Goal: Transaction & Acquisition: Purchase product/service

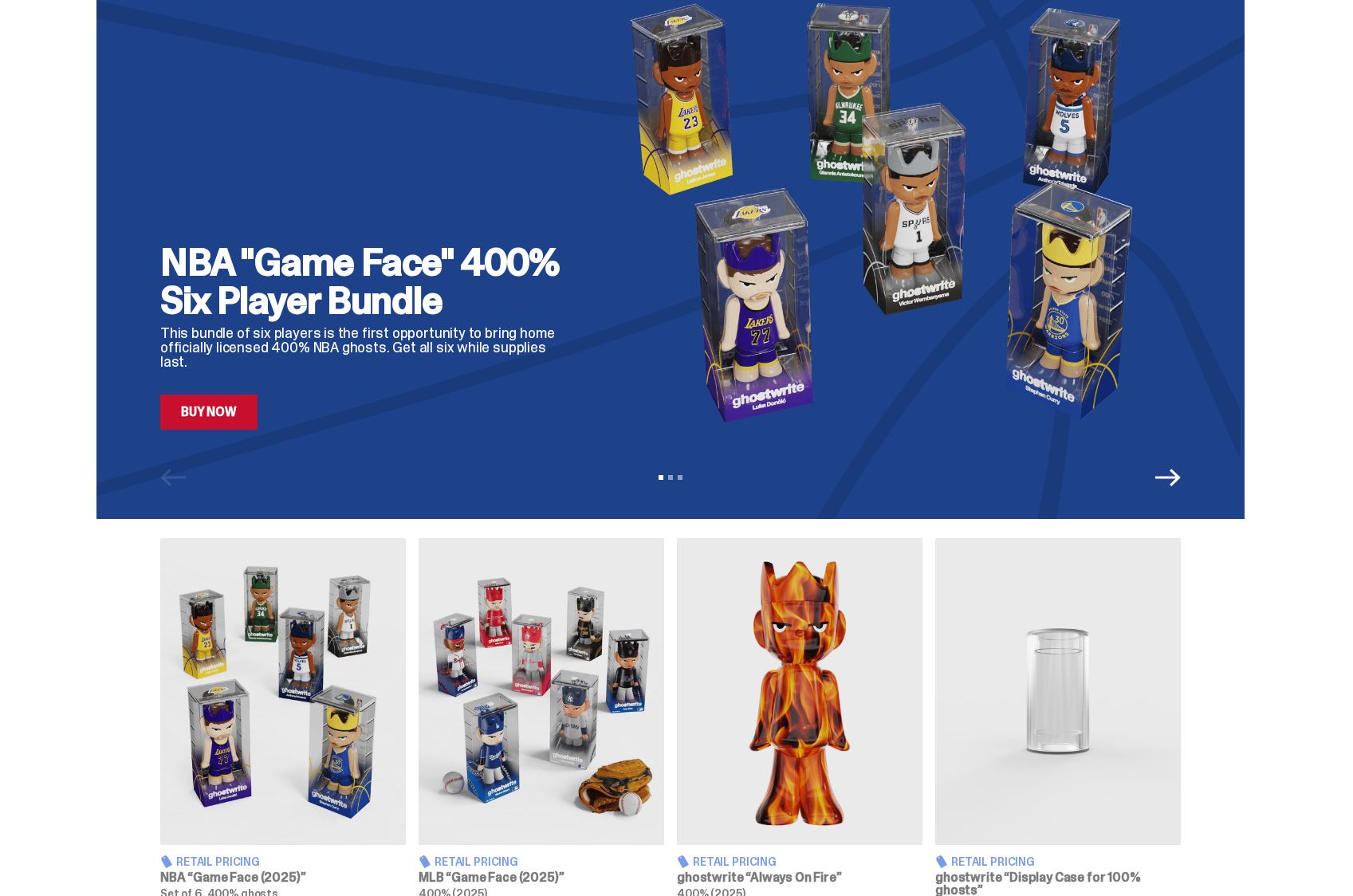
scroll to position [80, 0]
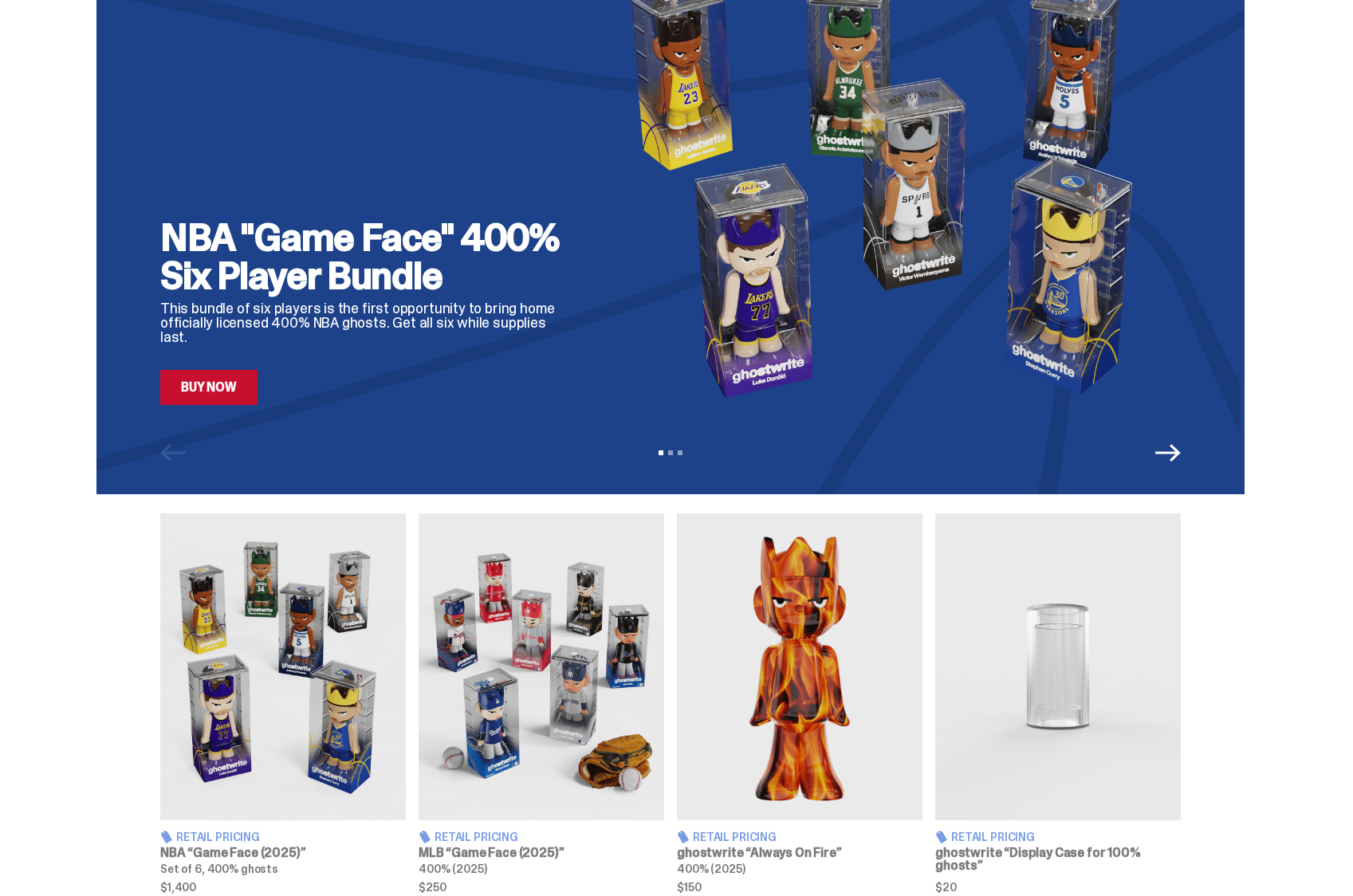
click at [249, 389] on link "Buy Now" at bounding box center [208, 388] width 98 height 35
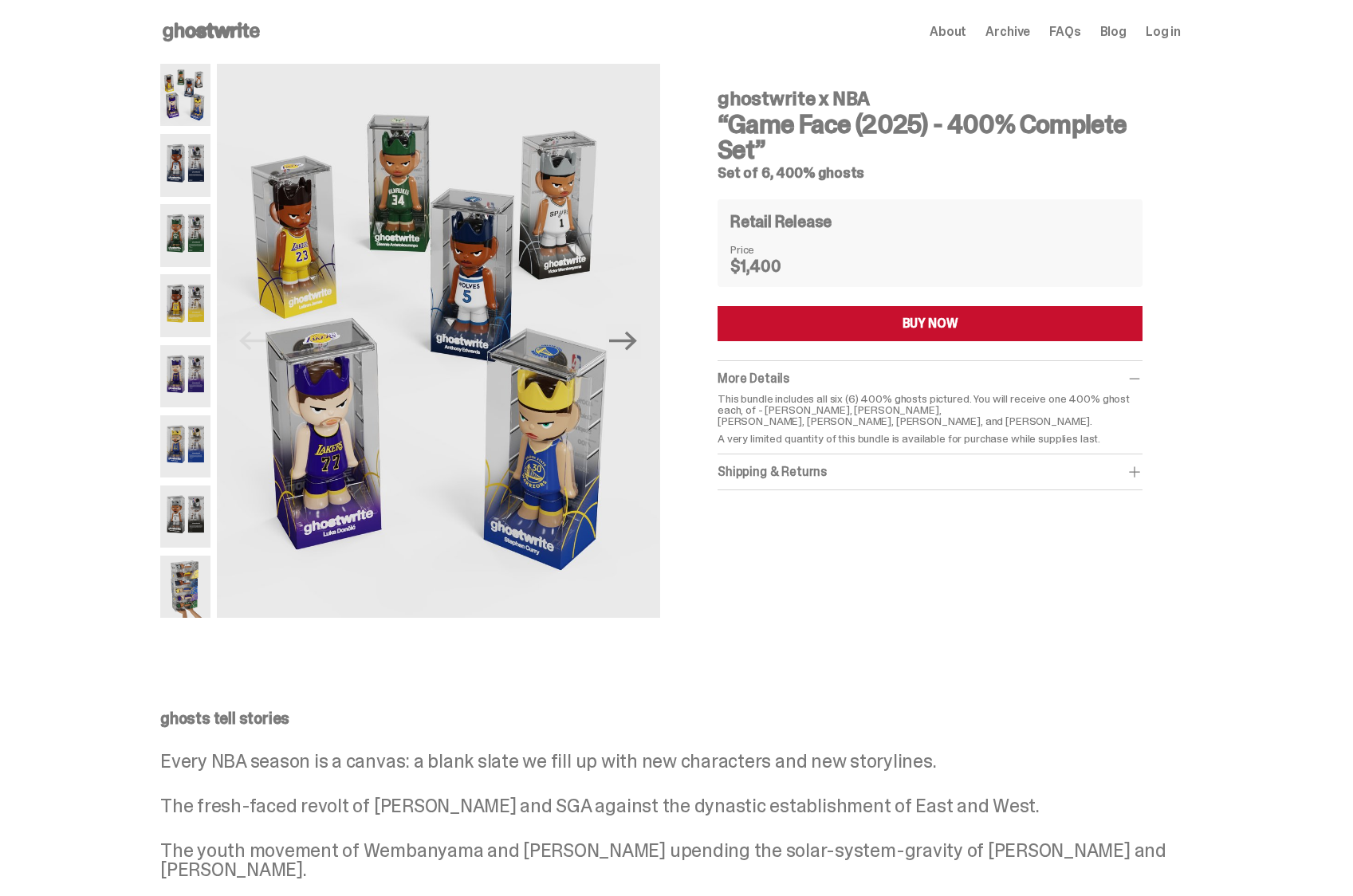
click at [203, 172] on img at bounding box center [185, 165] width 50 height 62
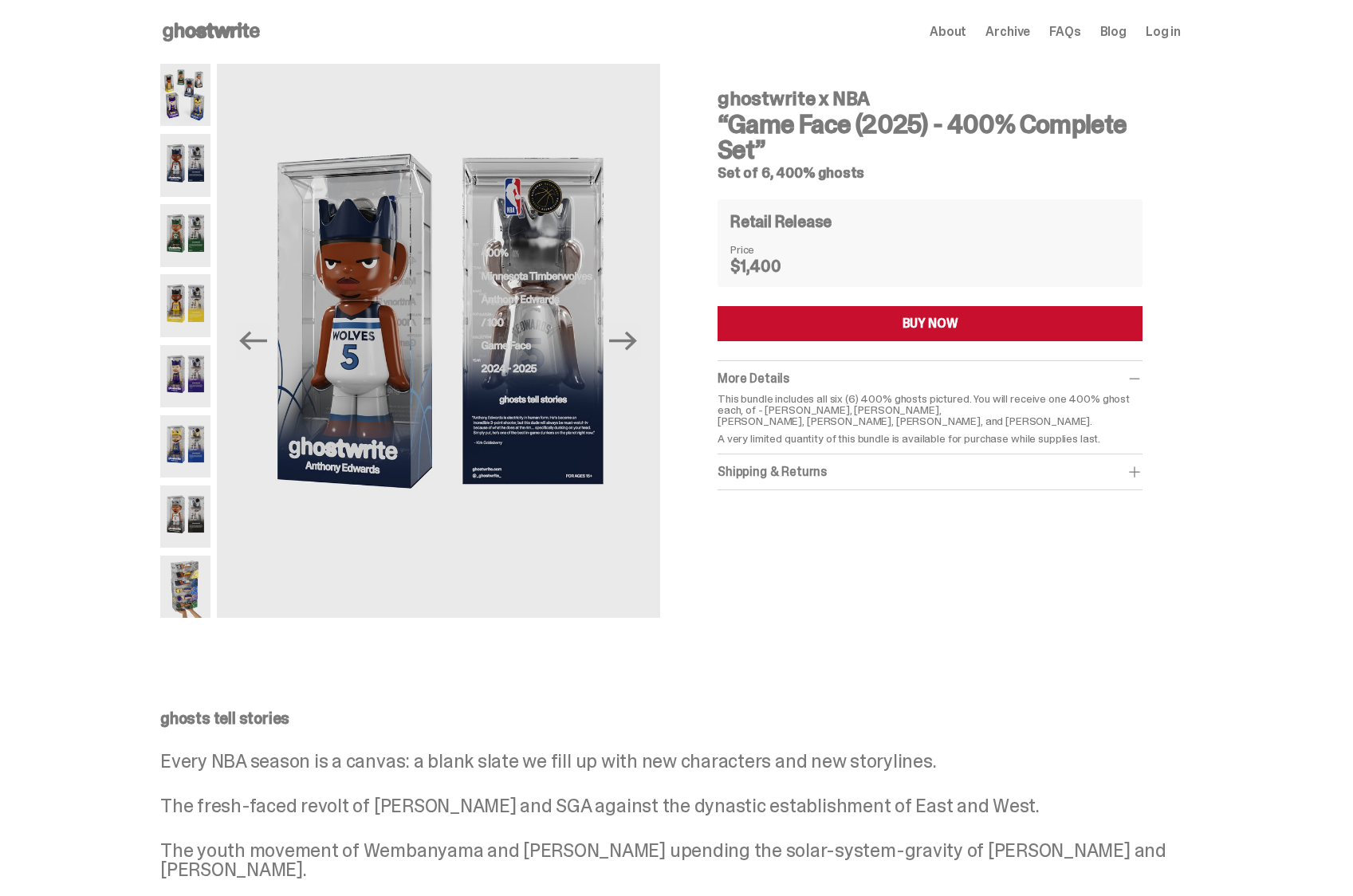
click at [198, 242] on img at bounding box center [185, 234] width 50 height 62
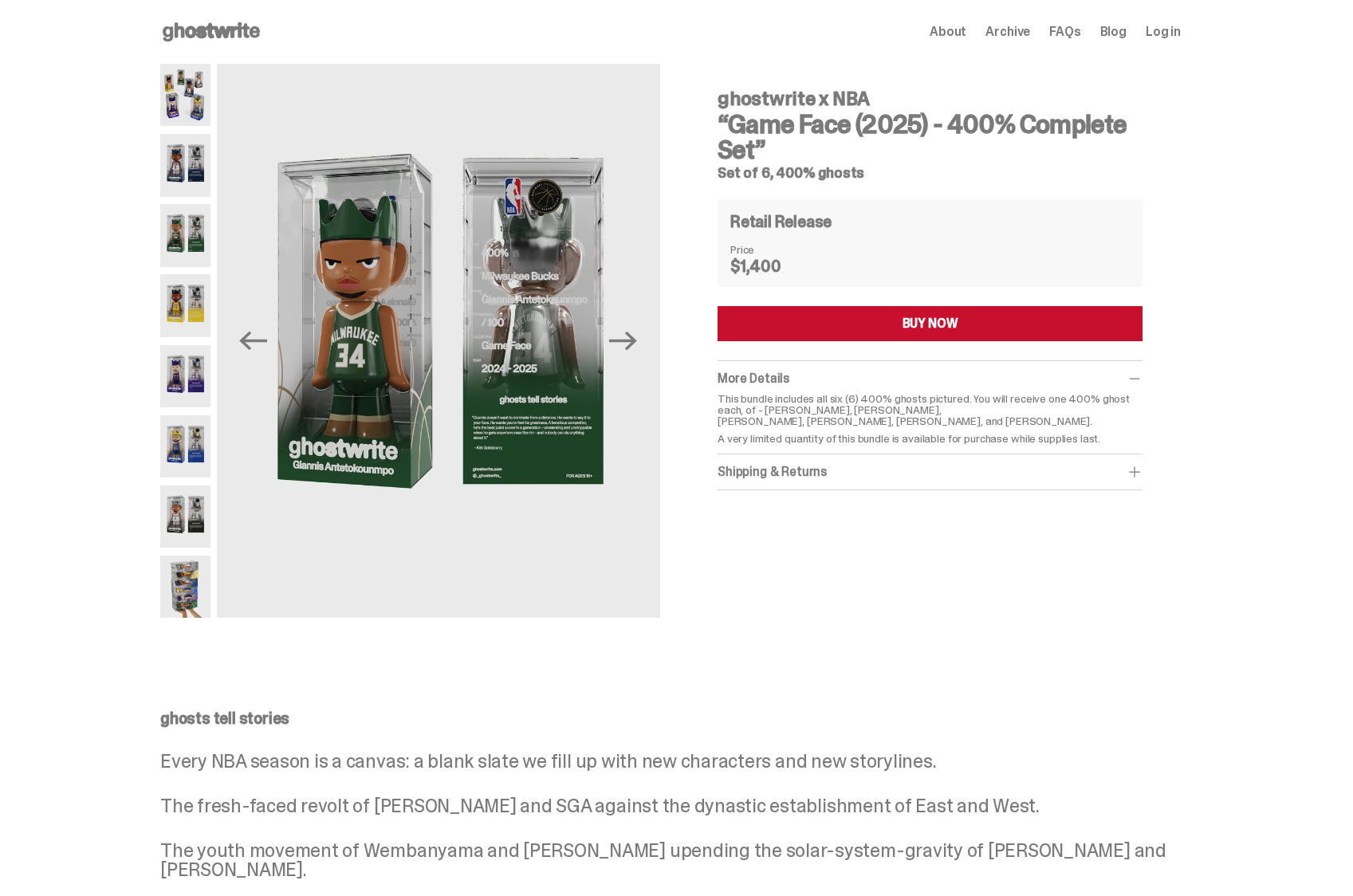
click at [188, 284] on img at bounding box center [185, 305] width 50 height 62
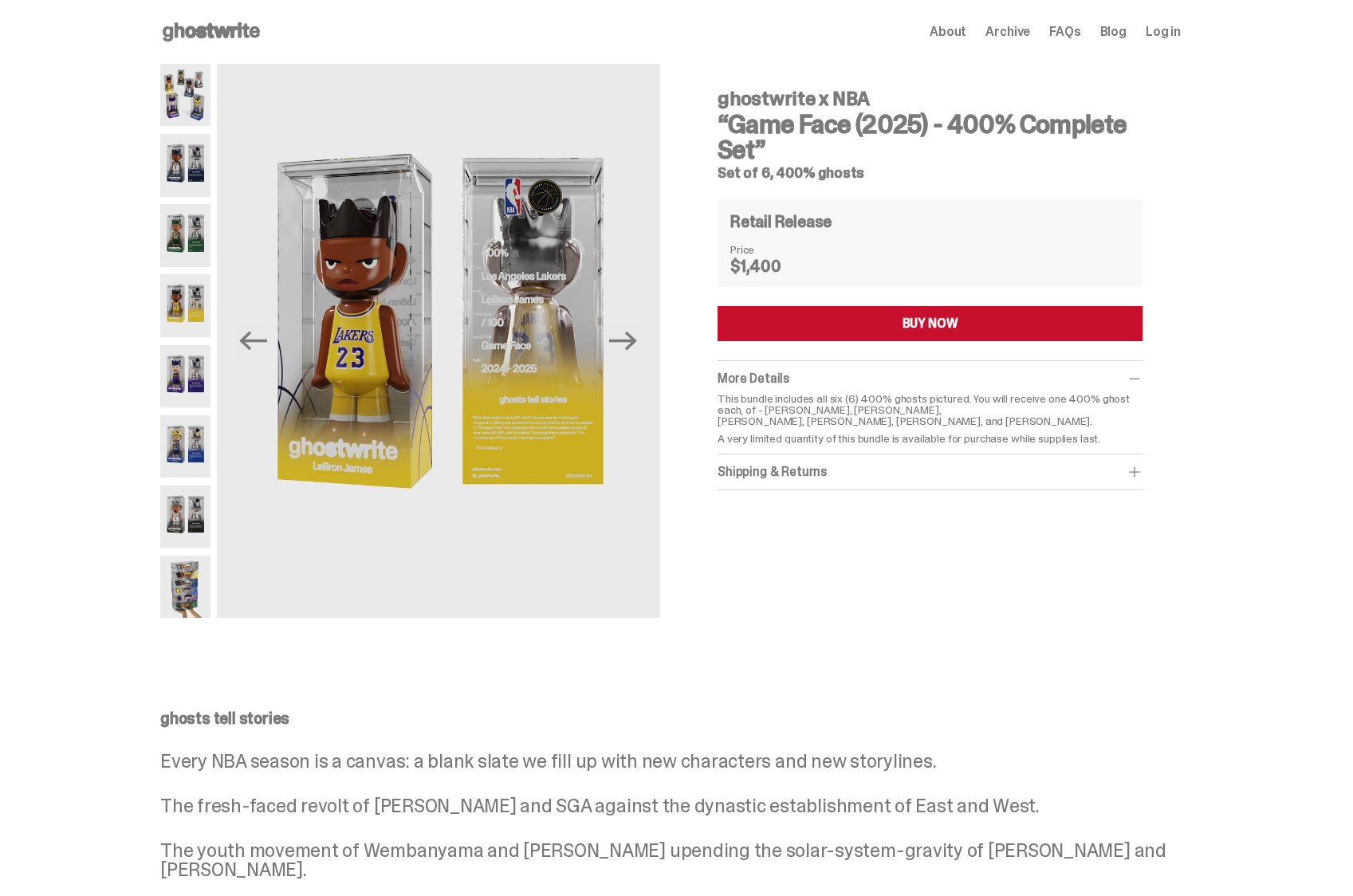
click at [192, 376] on img at bounding box center [185, 376] width 50 height 62
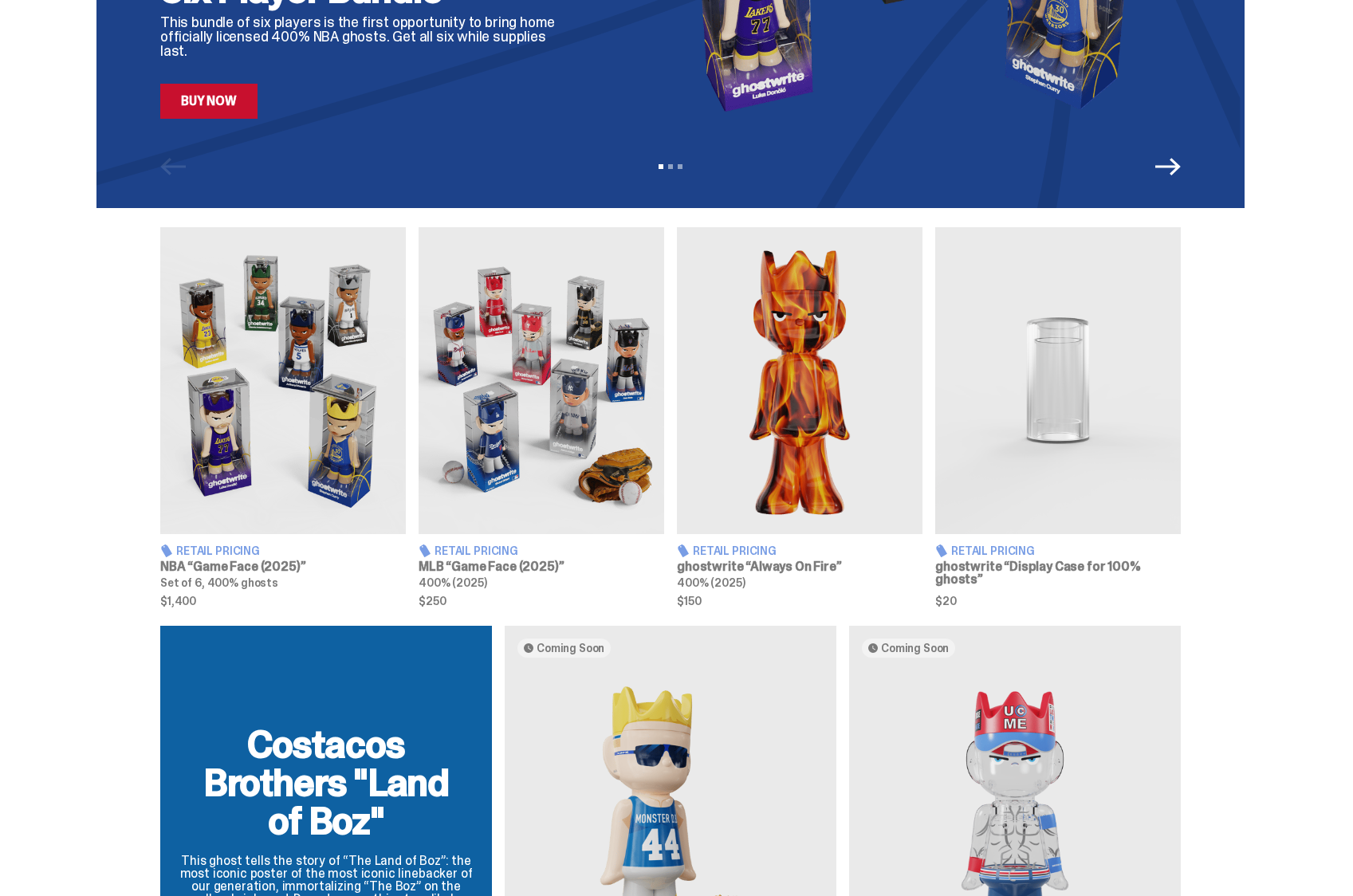
scroll to position [341, 0]
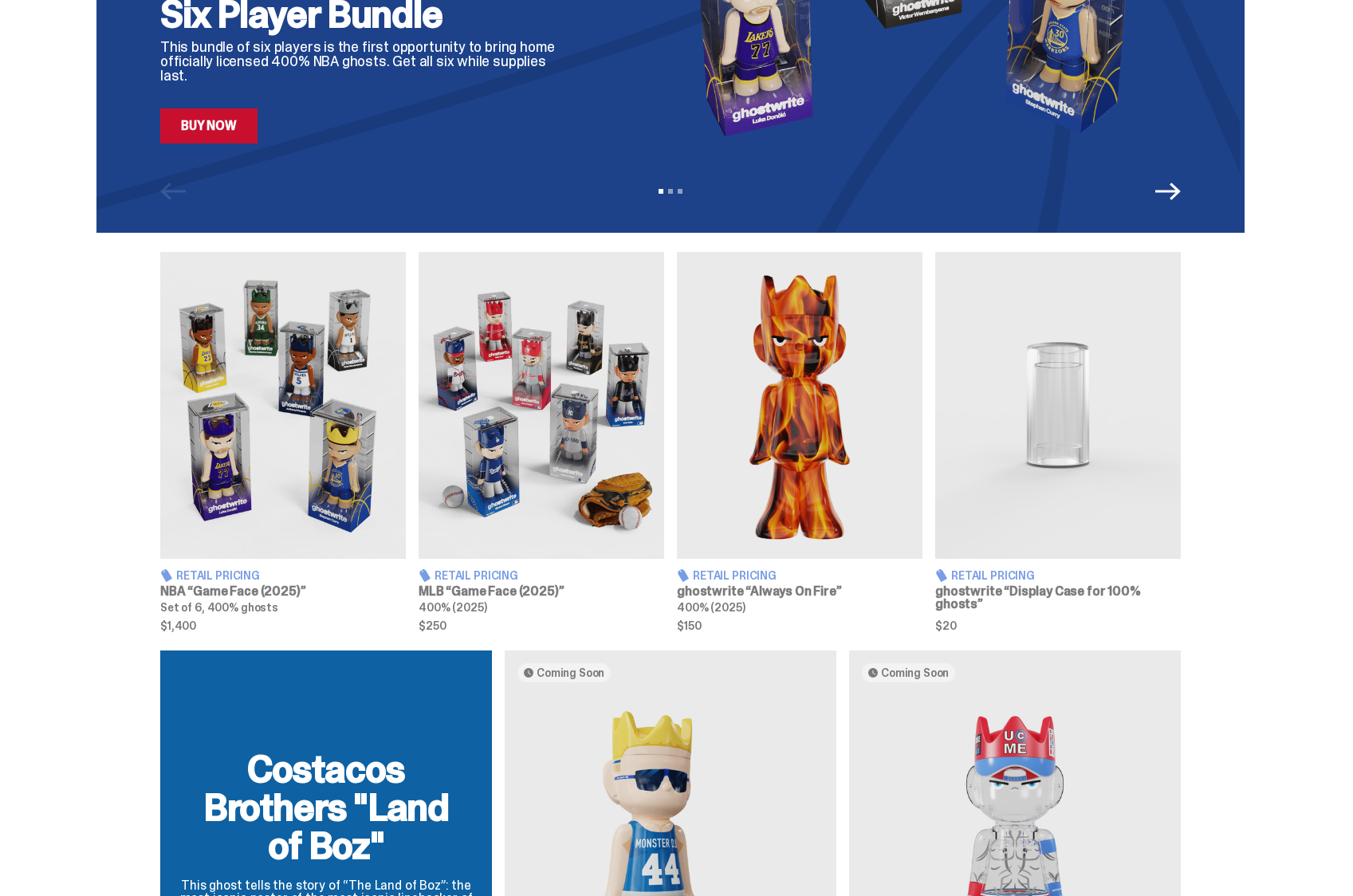
click at [1097, 394] on img at bounding box center [1058, 405] width 245 height 307
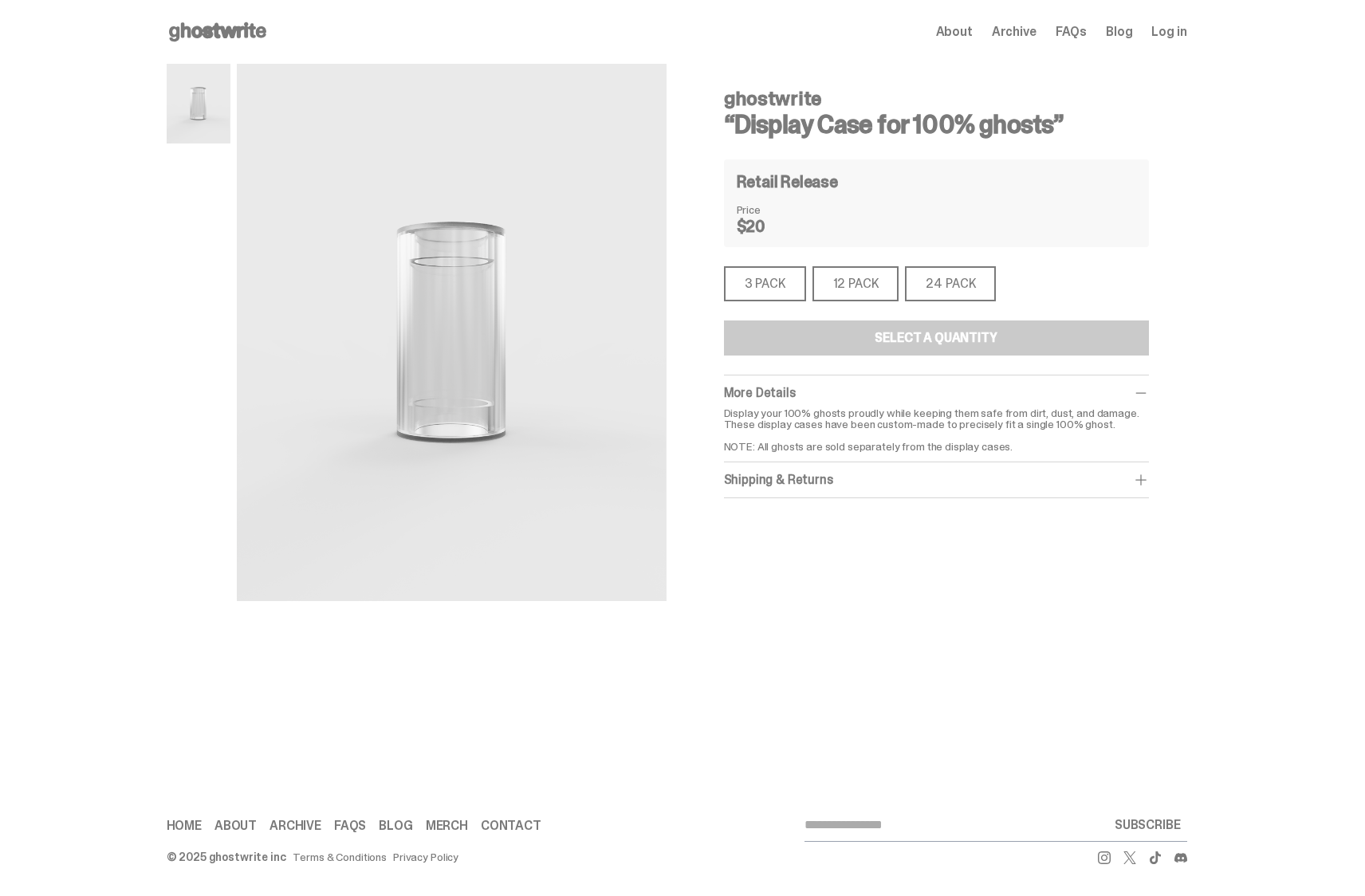
click at [763, 278] on div "3 PACK" at bounding box center [764, 283] width 82 height 35
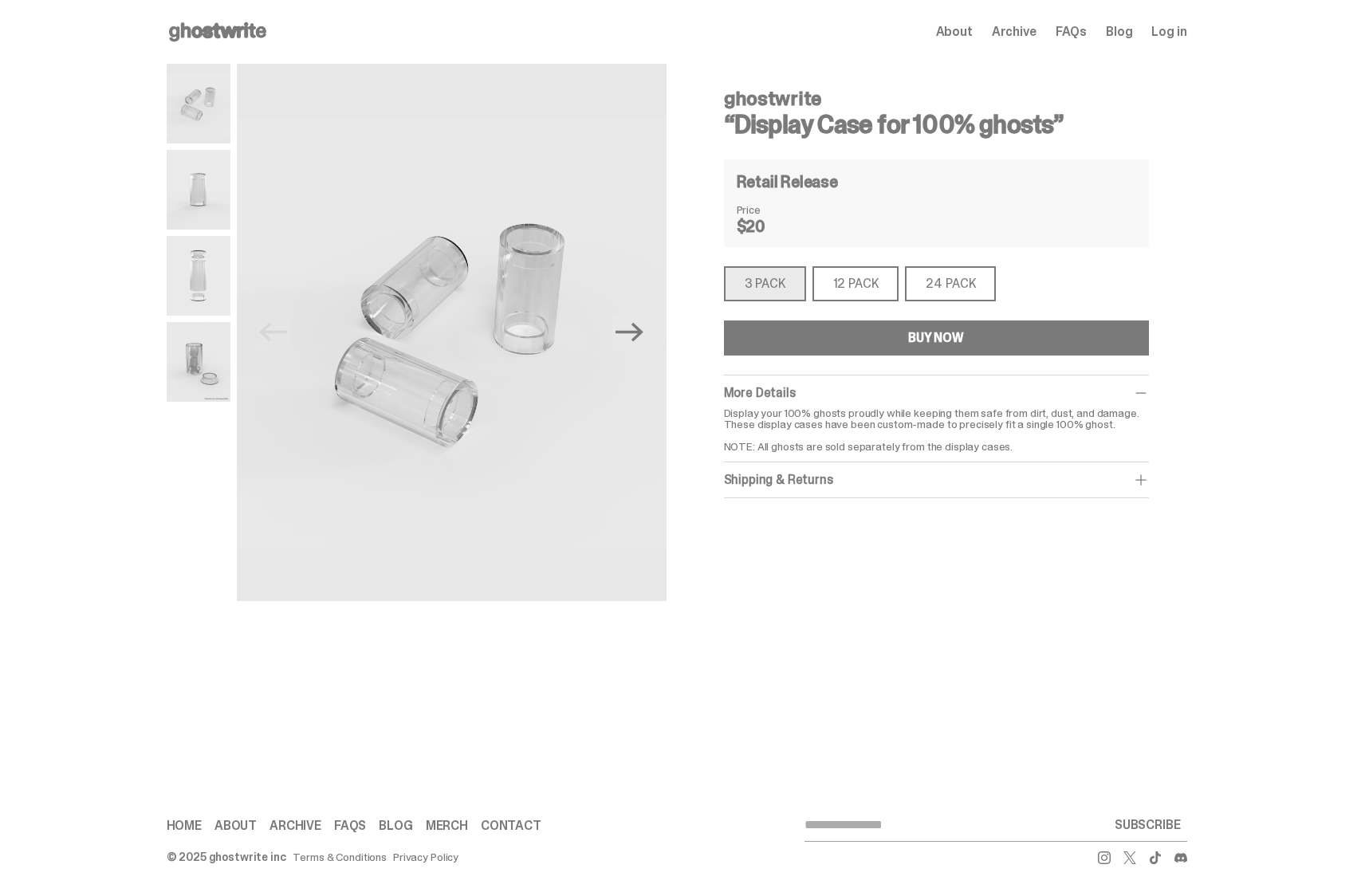
click at [860, 291] on div "12 PACK" at bounding box center [855, 283] width 86 height 35
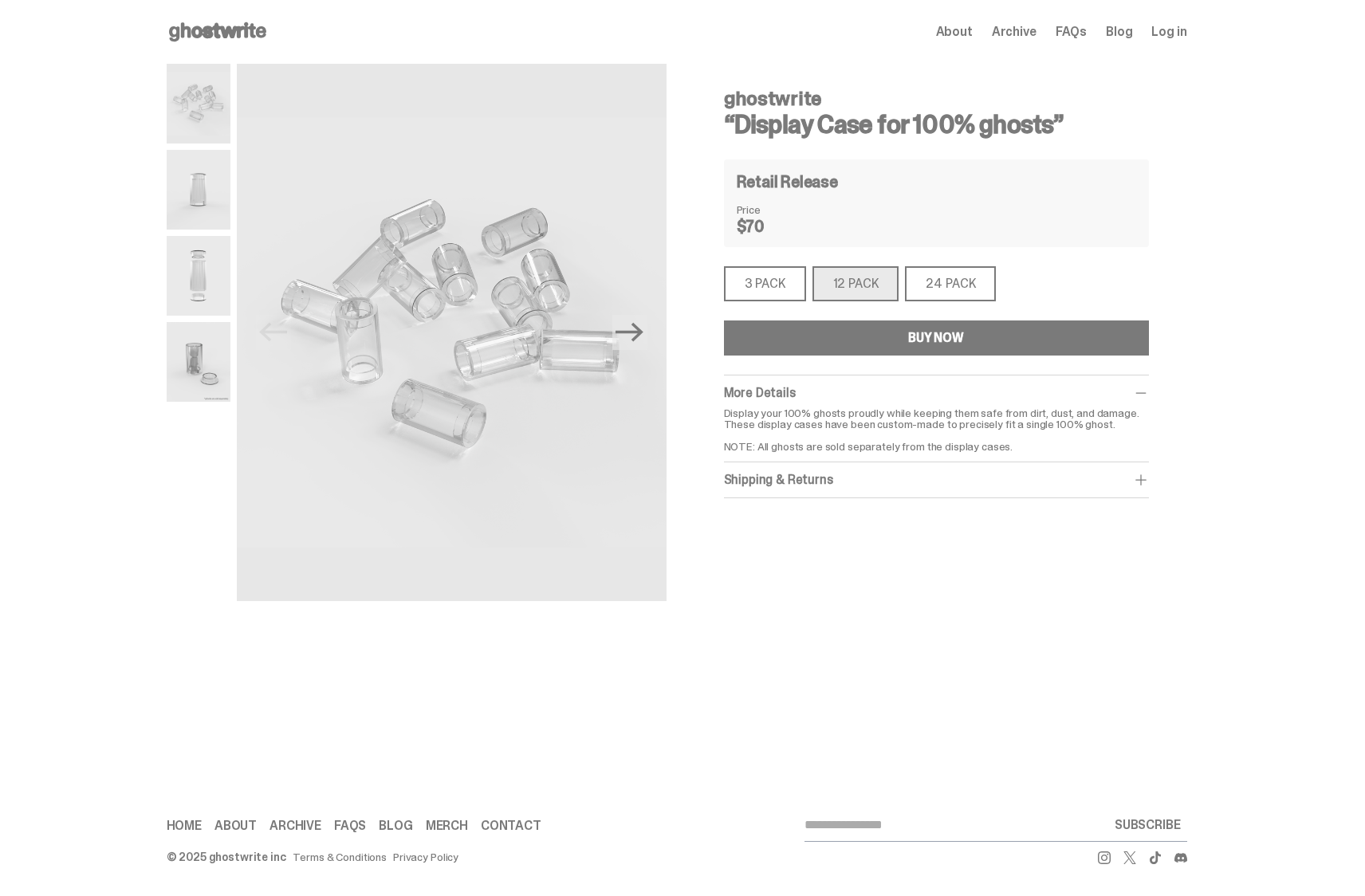
click at [950, 282] on div "24 PACK" at bounding box center [950, 283] width 91 height 35
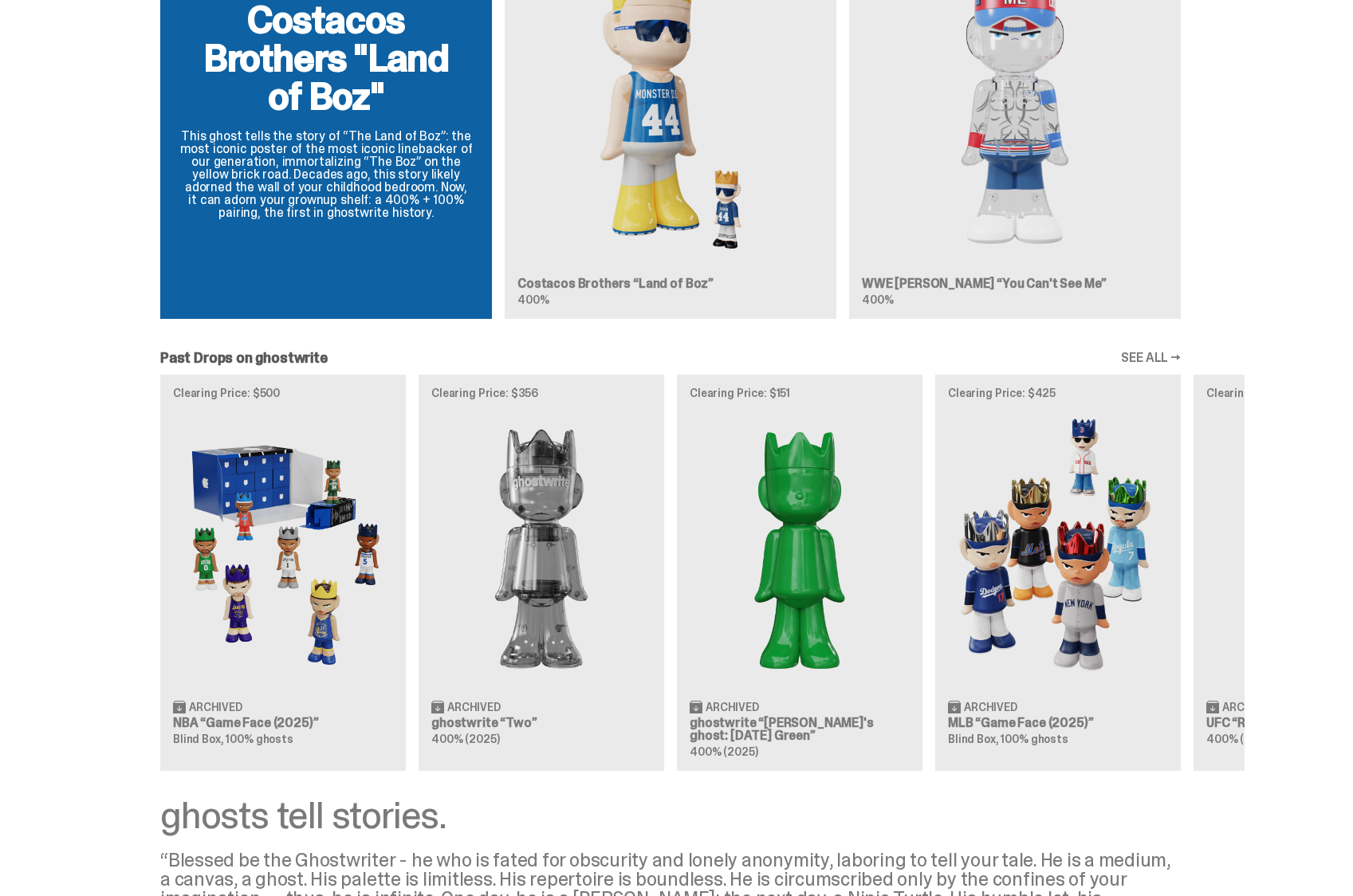
scroll to position [1298, 0]
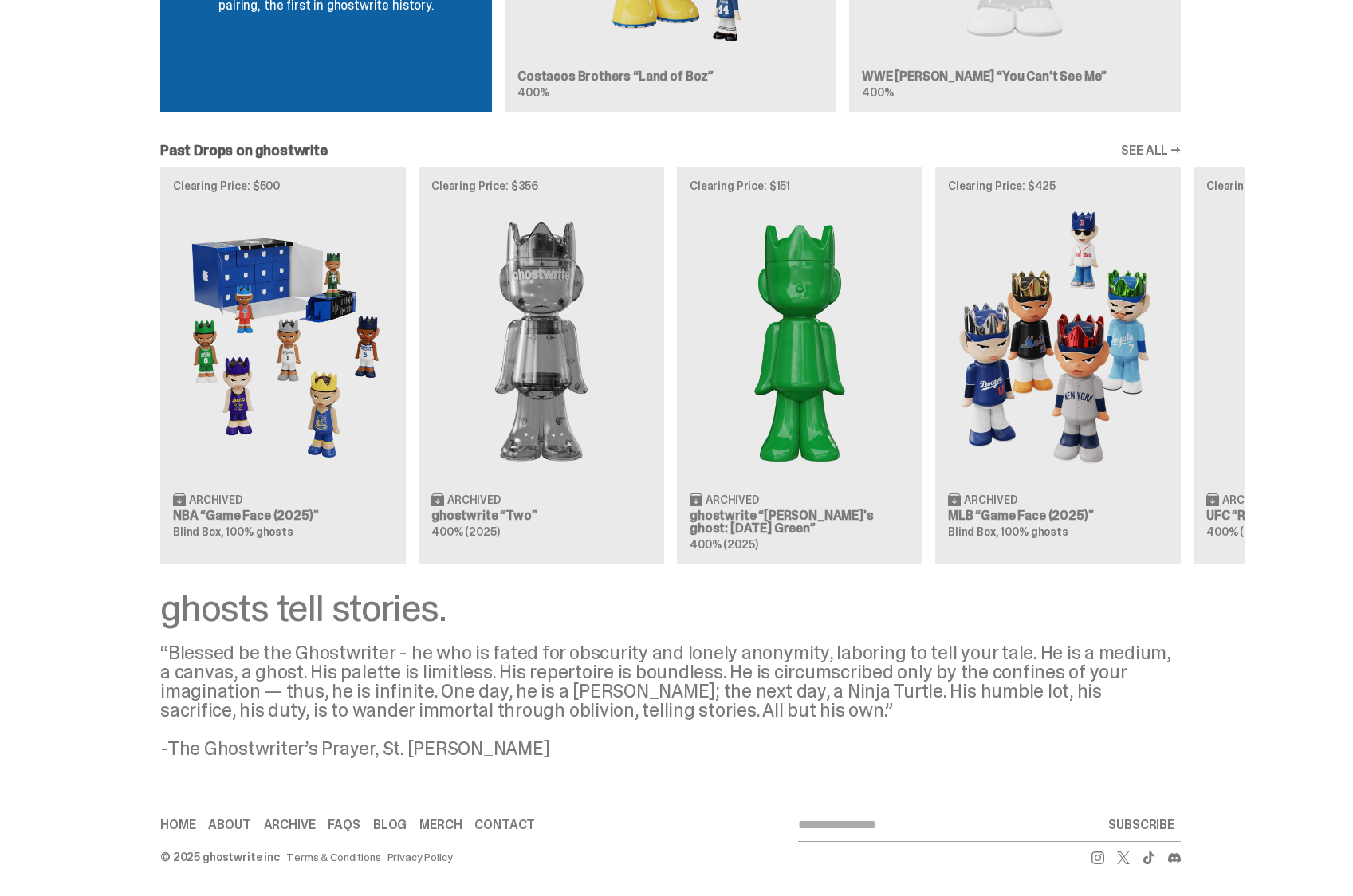
click at [272, 356] on div "Clearing Price: $500 Archived NBA “Game Face (2025)” Blind Box, 100% ghosts Cle…" at bounding box center [670, 364] width 1147 height 395
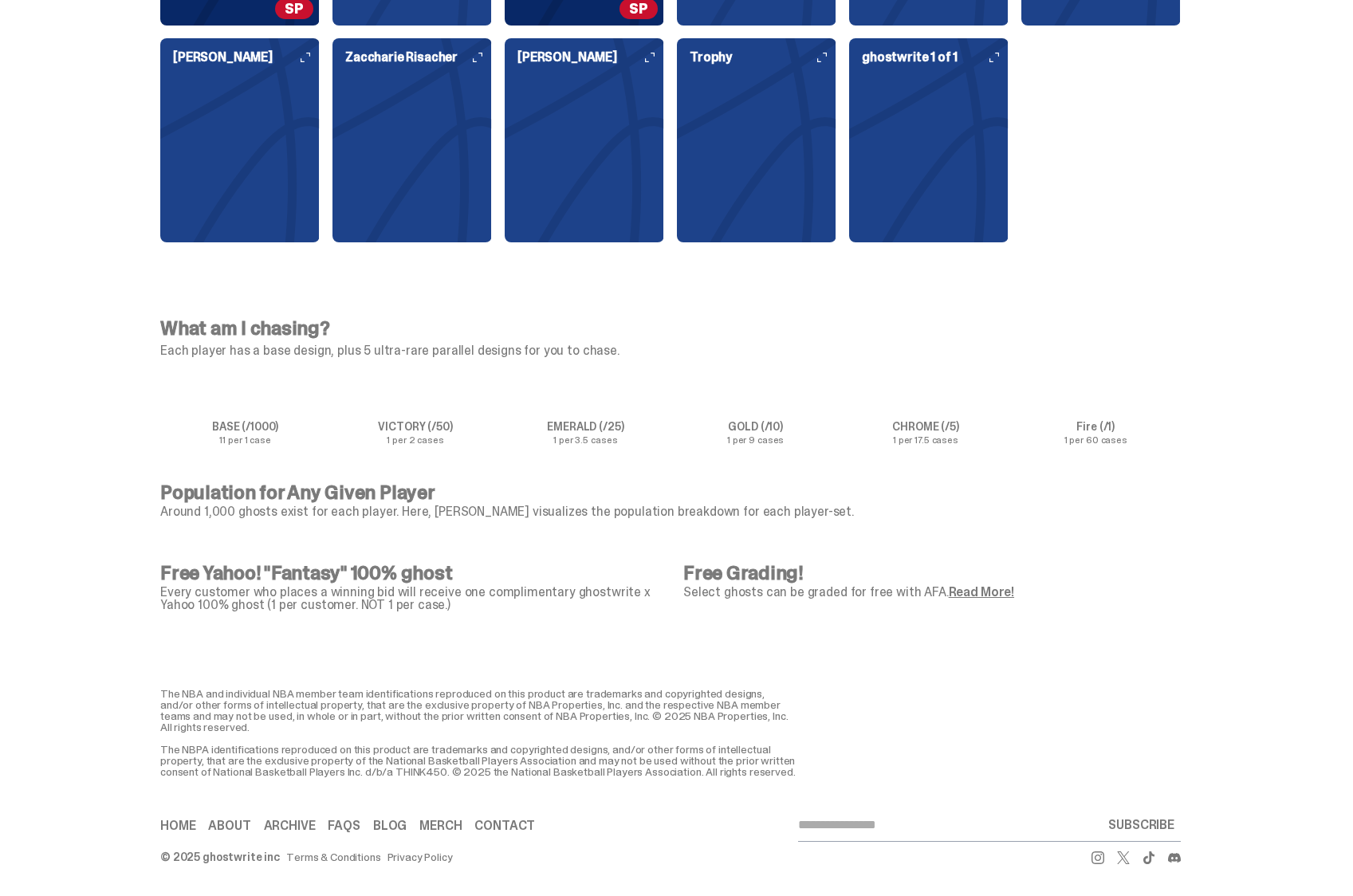
scroll to position [5502, 0]
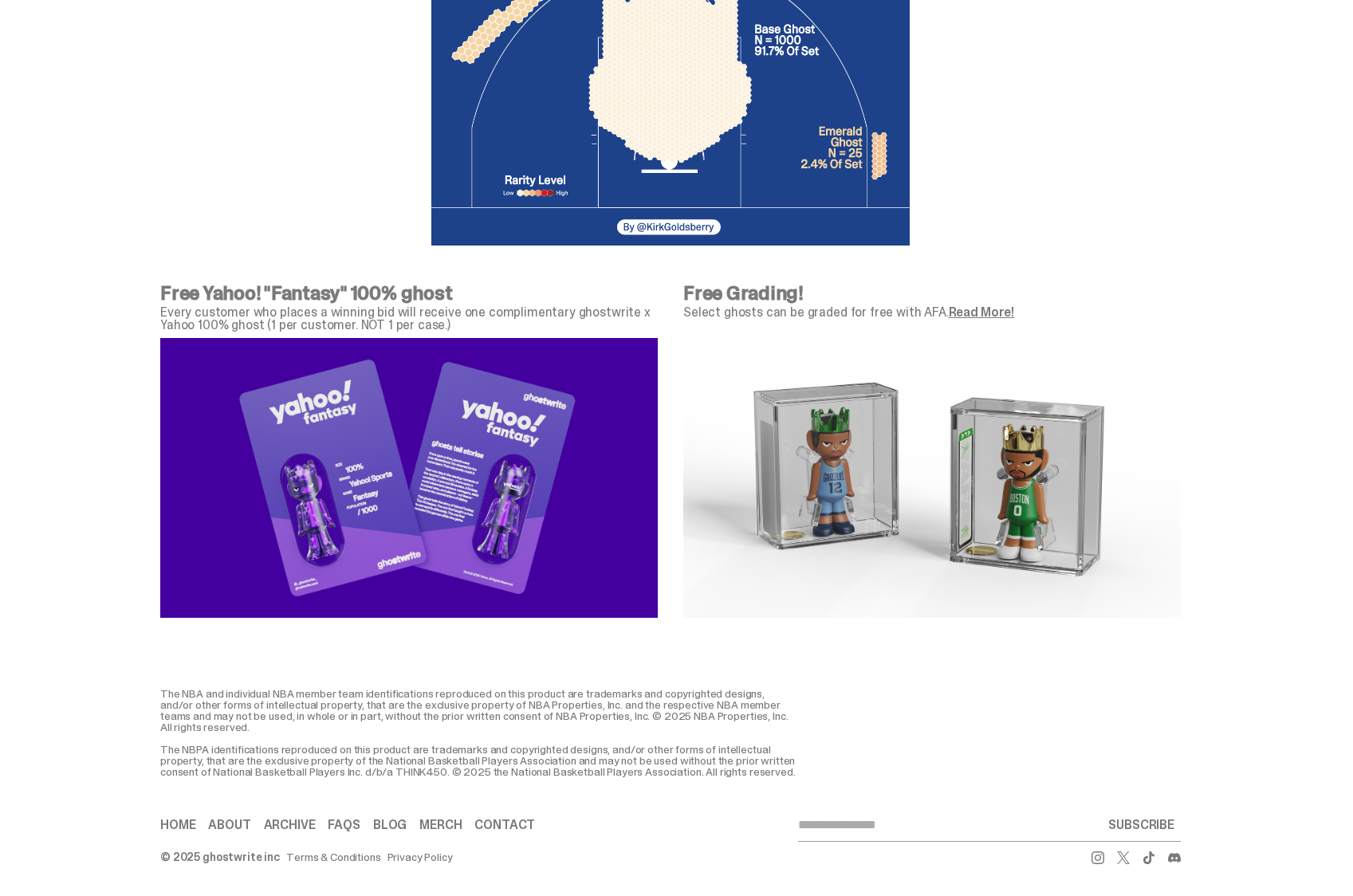
click at [988, 304] on link "Read More!" at bounding box center [981, 312] width 65 height 17
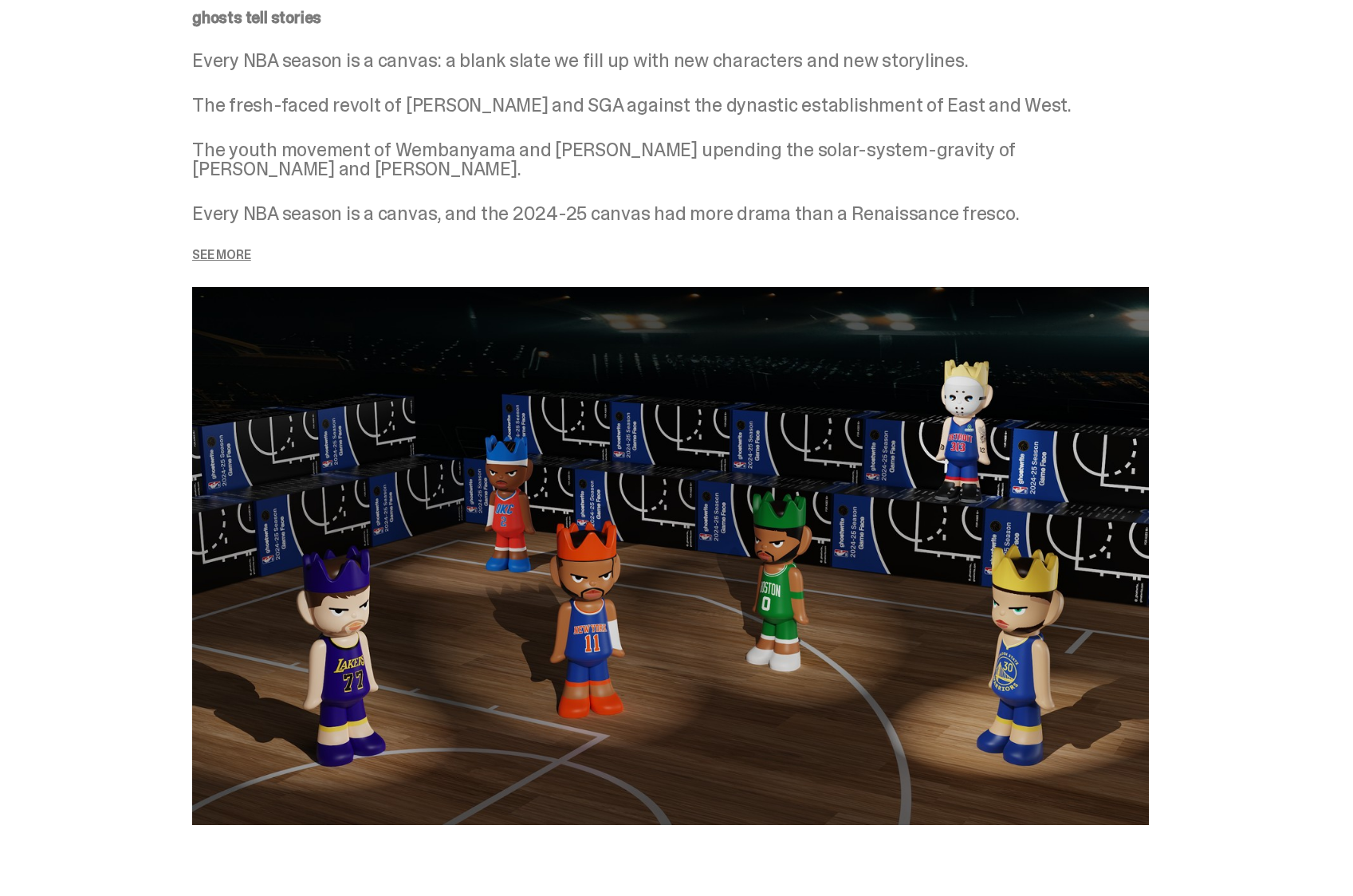
scroll to position [1678, 0]
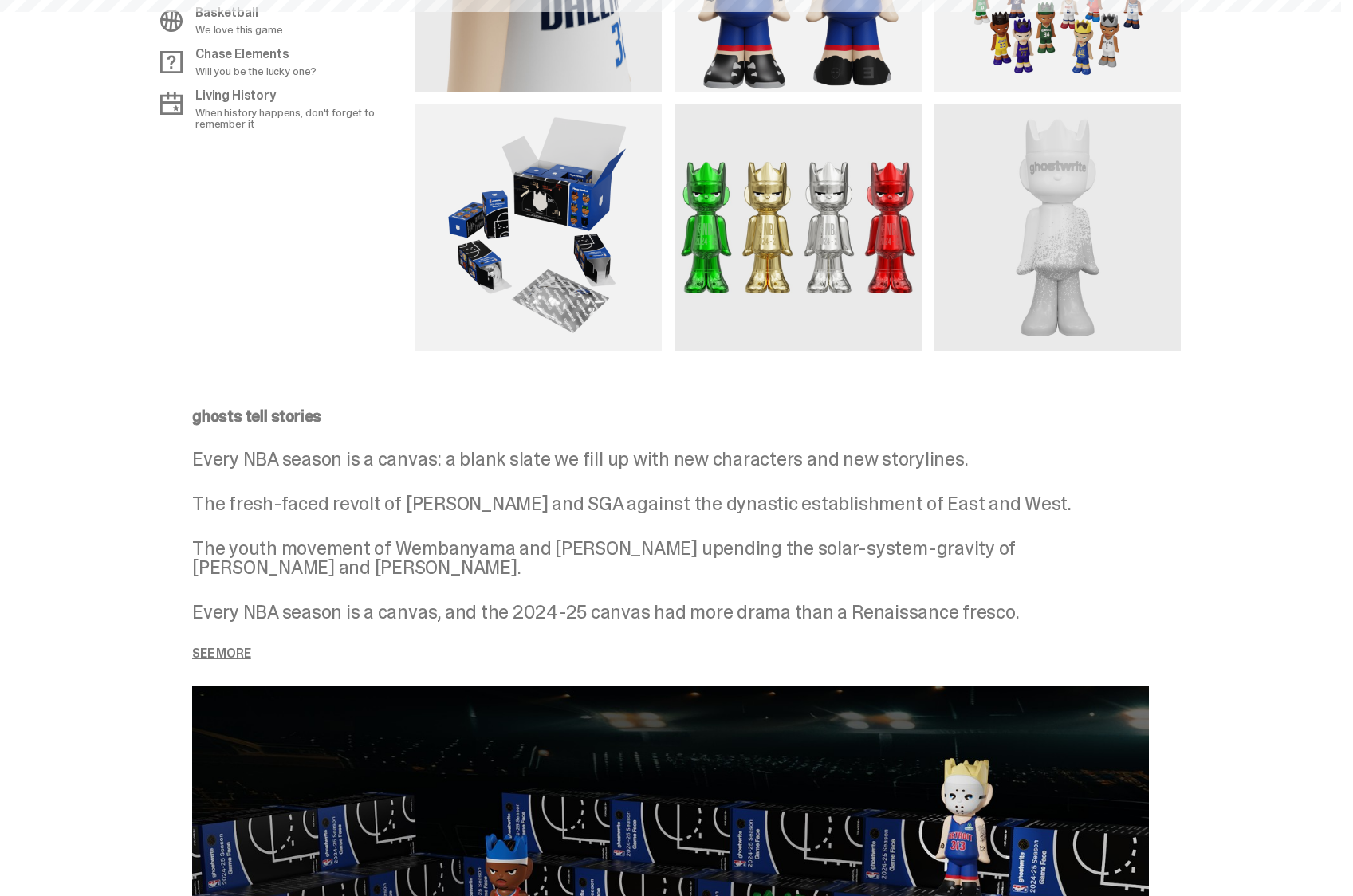
scroll to position [1298, 0]
